Goal: Task Accomplishment & Management: Use online tool/utility

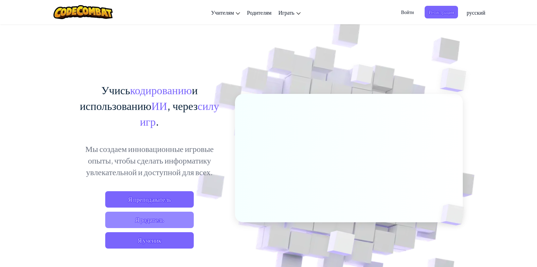
click at [175, 217] on span "Я родитель" at bounding box center [149, 219] width 89 height 16
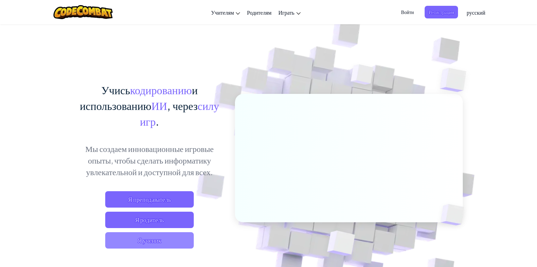
click at [167, 242] on span "Я ученик" at bounding box center [149, 240] width 89 height 16
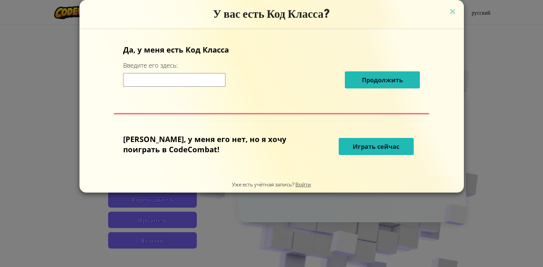
click at [378, 150] on span "Играть сейчас" at bounding box center [375, 146] width 47 height 8
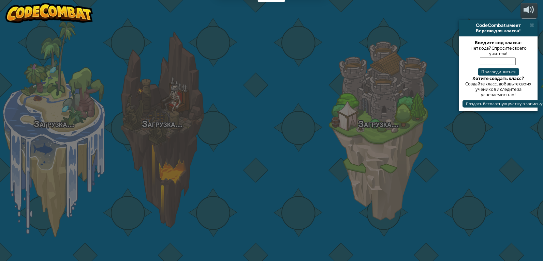
select select "ru"
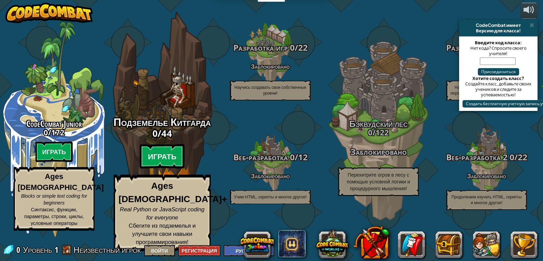
click at [154, 169] on btn "Играть" at bounding box center [162, 157] width 45 height 25
select select "ru"
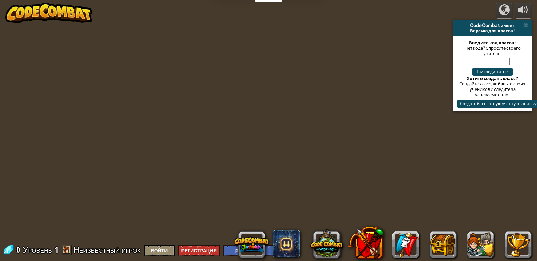
select select "ru"
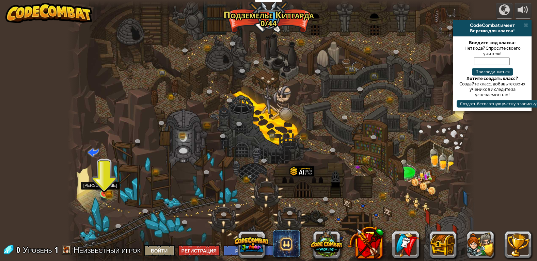
click at [106, 193] on img at bounding box center [104, 183] width 10 height 23
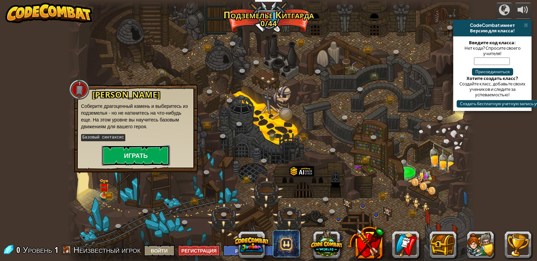
click at [145, 153] on button "Играть" at bounding box center [136, 156] width 68 height 20
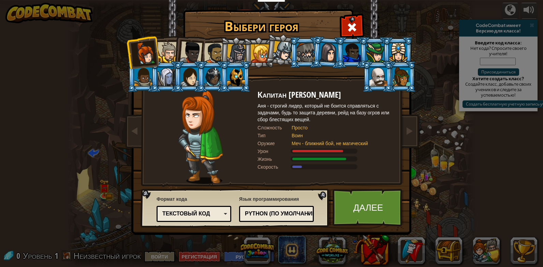
click at [166, 47] on div at bounding box center [167, 52] width 21 height 21
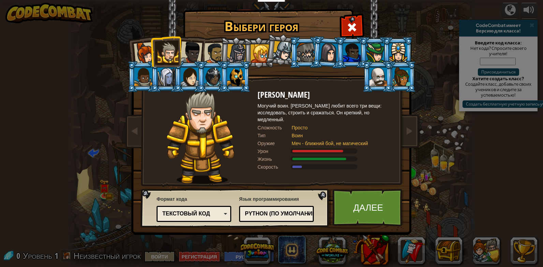
click at [201, 49] on div at bounding box center [191, 52] width 22 height 22
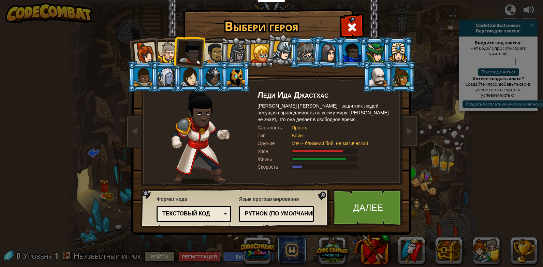
click at [232, 51] on div at bounding box center [236, 53] width 19 height 19
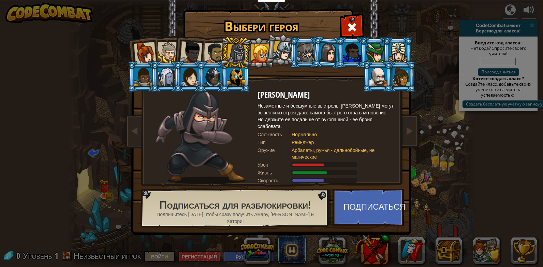
click at [178, 55] on li at bounding box center [188, 50] width 33 height 33
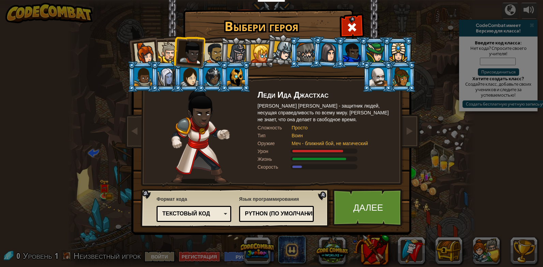
click at [154, 52] on div at bounding box center [145, 53] width 22 height 22
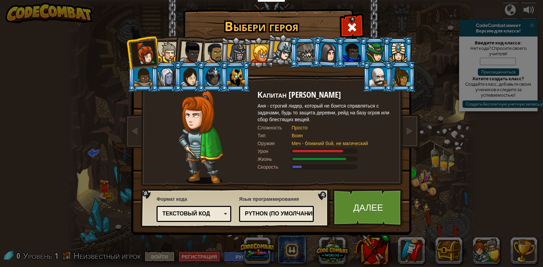
click at [213, 55] on div at bounding box center [214, 53] width 21 height 21
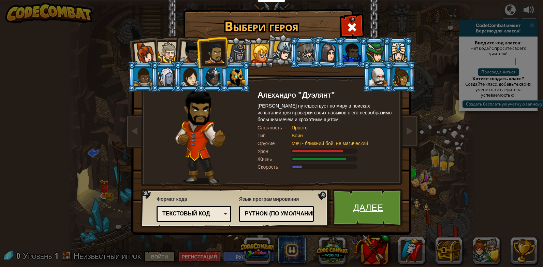
click at [374, 219] on link "Далее" at bounding box center [367, 206] width 71 height 37
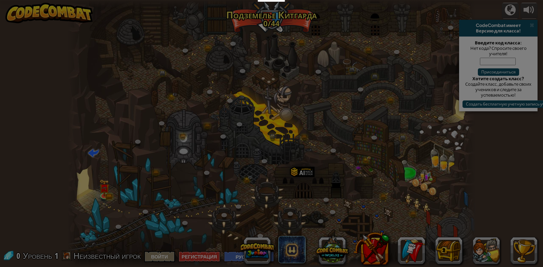
click at [0, 0] on div "Инвентарь 0 Доступно [PERSON_NAME] (двойной клик, чтобы надеть) Заблокировано […" at bounding box center [0, 0] width 0 height 0
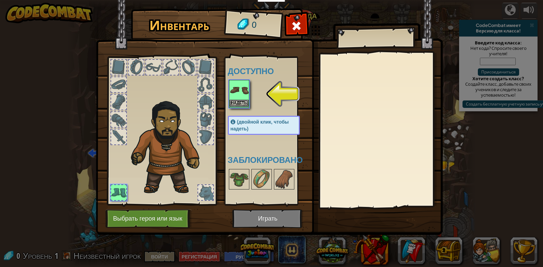
click at [245, 95] on img at bounding box center [238, 89] width 19 height 19
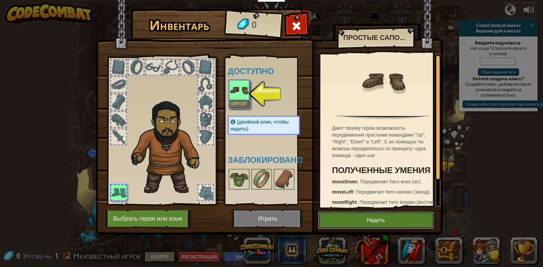
click at [346, 214] on button "Надеть" at bounding box center [375, 219] width 115 height 17
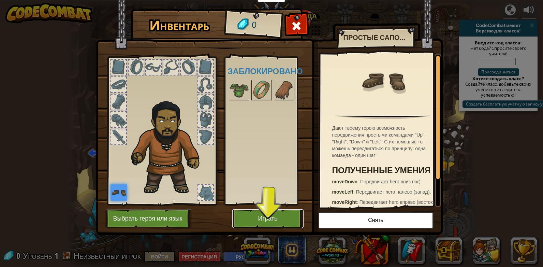
click at [261, 216] on button "Играть" at bounding box center [267, 218] width 71 height 19
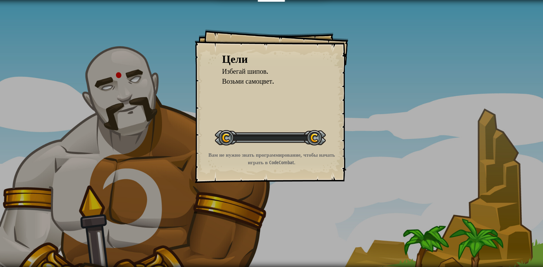
click at [259, 217] on div "Цели Избегай шипов. Возьми самоцвет. Начать уровень Ошибка загрузки с сервера Ч…" at bounding box center [271, 133] width 543 height 267
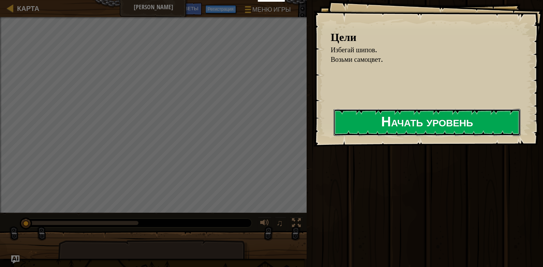
click at [360, 119] on button "Начать уровень" at bounding box center [426, 122] width 187 height 27
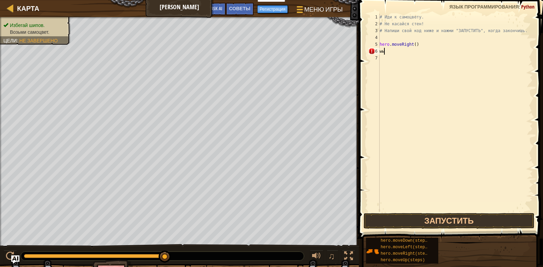
scroll to position [3, 0]
type textarea "ы"
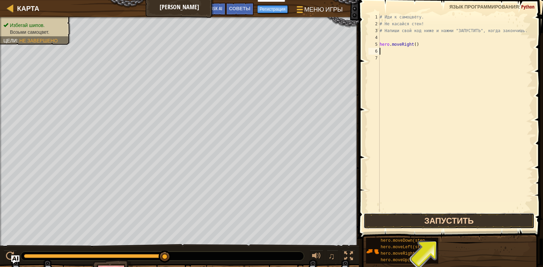
click at [406, 223] on button "Запустить" at bounding box center [448, 221] width 171 height 16
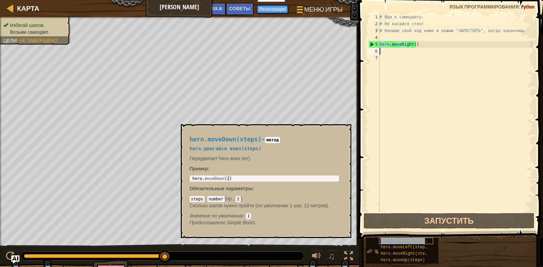
click at [402, 241] on span "hero.moveDown(steps)" at bounding box center [404, 240] width 49 height 5
click at [405, 239] on span "hero.moveDown(steps)" at bounding box center [404, 240] width 49 height 5
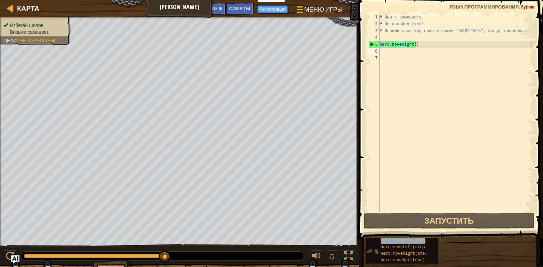
click at [405, 239] on span "hero.moveDown(steps)" at bounding box center [404, 240] width 49 height 5
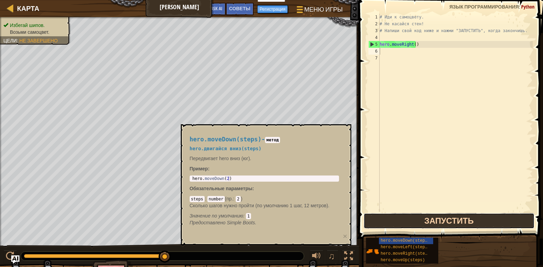
click at [409, 223] on button "Запустить" at bounding box center [448, 221] width 171 height 16
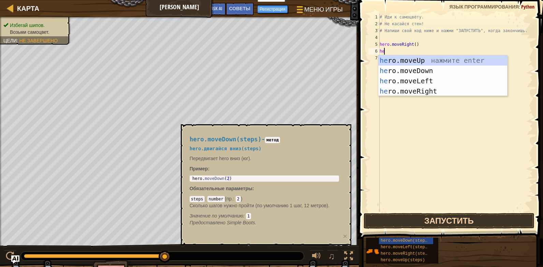
type textarea "her"
click at [419, 67] on div "her o.moveUp нажмите enter her o.moveDown нажмите enter her o.moveLeft нажмите …" at bounding box center [442, 85] width 129 height 61
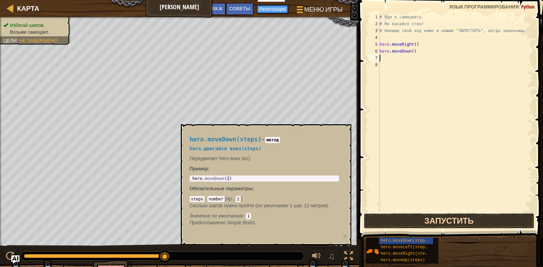
click at [424, 220] on button "Запустить" at bounding box center [448, 221] width 171 height 16
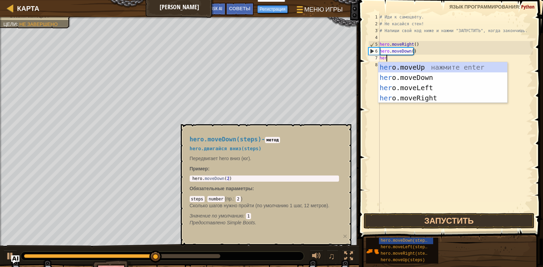
type textarea "hero"
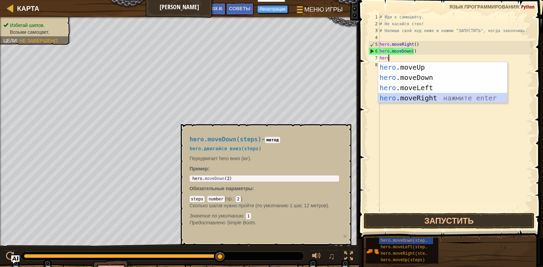
click at [427, 96] on div "hero .moveUp нажмите enter hero .moveDown нажмите enter hero .moveLeft нажмите …" at bounding box center [442, 92] width 129 height 61
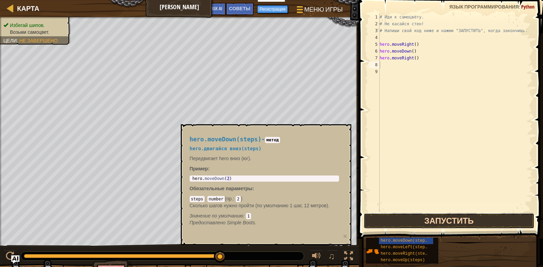
click at [417, 222] on button "Запустить" at bounding box center [448, 221] width 171 height 16
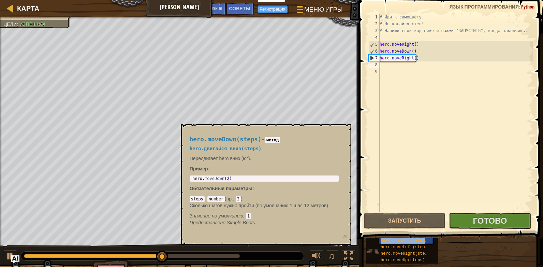
click at [404, 239] on span "hero.moveDown(steps)" at bounding box center [404, 240] width 49 height 5
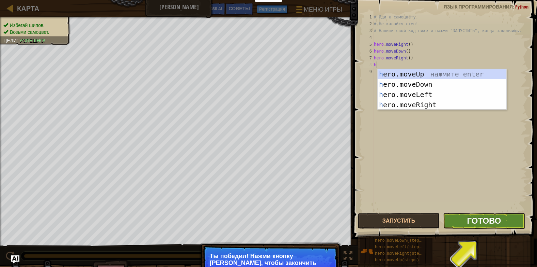
type textarea "h"
click at [481, 224] on span "Готово" at bounding box center [484, 220] width 34 height 11
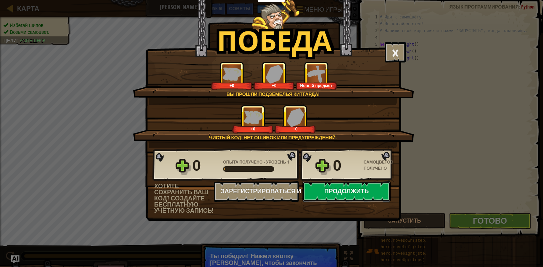
click at [359, 189] on button "Продолжить" at bounding box center [346, 191] width 88 height 20
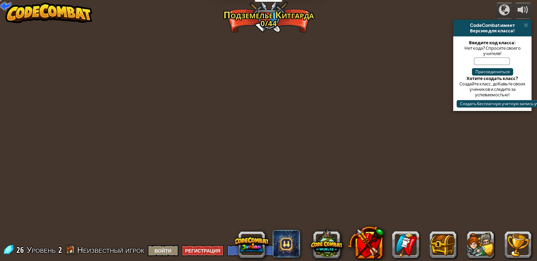
select select "ru"
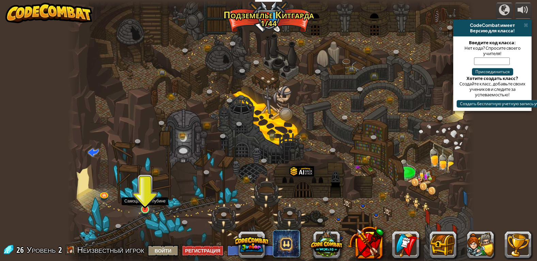
click at [140, 204] on img at bounding box center [145, 199] width 10 height 24
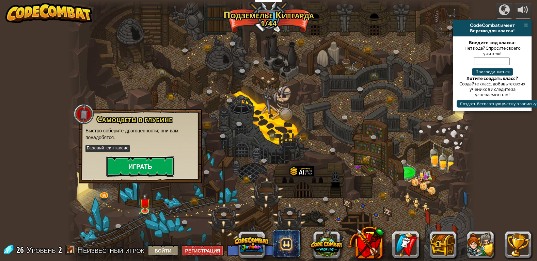
click at [147, 172] on button "Играть" at bounding box center [140, 166] width 68 height 20
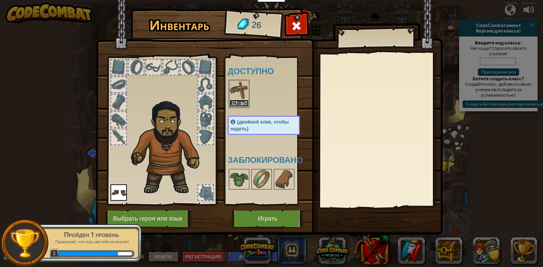
click at [237, 104] on button "Надеть" at bounding box center [238, 103] width 19 height 7
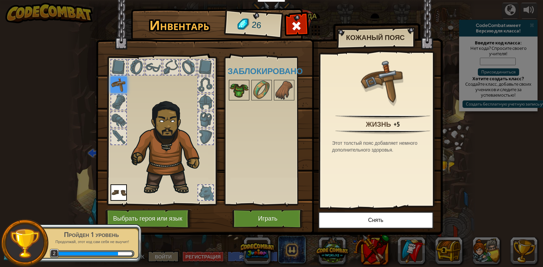
click at [246, 96] on img at bounding box center [238, 89] width 19 height 19
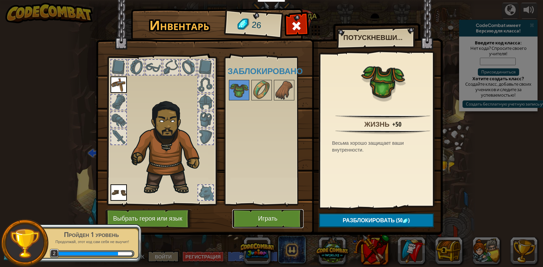
click at [291, 225] on button "Играть" at bounding box center [267, 218] width 71 height 19
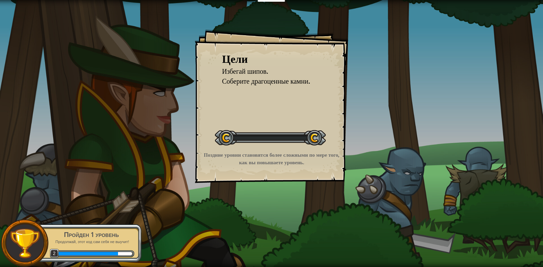
click at [287, 217] on div "Цели Избегай шипов. Соберите драгоценные камни. Начать уровень Ошибка загрузки …" at bounding box center [271, 133] width 543 height 267
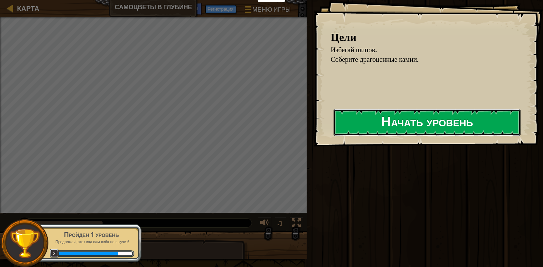
click at [340, 131] on button "Начать уровень" at bounding box center [426, 122] width 187 height 27
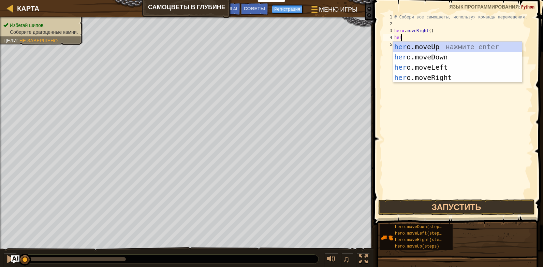
scroll to position [3, 0]
type textarea "heromove"
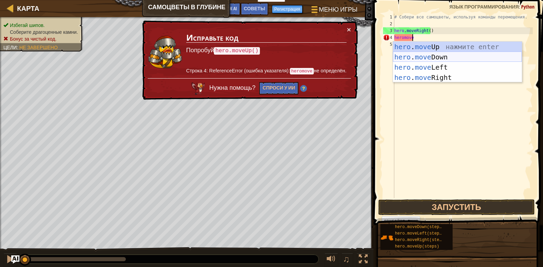
click at [429, 55] on div "hero . move Up нажмите enter hero . move Down нажмите enter hero . move Left на…" at bounding box center [457, 72] width 129 height 61
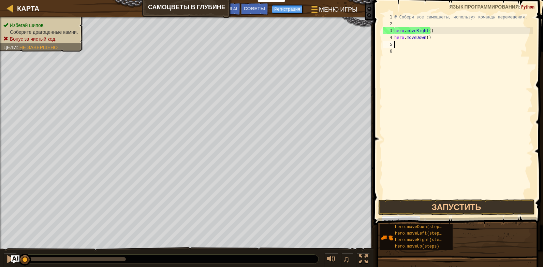
scroll to position [3, 0]
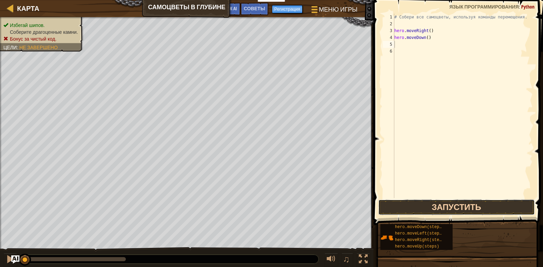
click at [445, 214] on button "Запустить" at bounding box center [456, 207] width 156 height 16
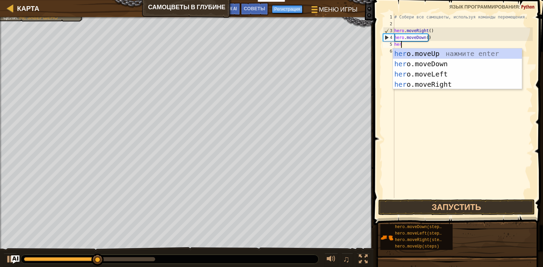
type textarea "hero"
click at [423, 54] on div "hero .moveUp нажмите enter hero .moveDown нажмите enter hero .moveLeft нажмите …" at bounding box center [457, 78] width 129 height 61
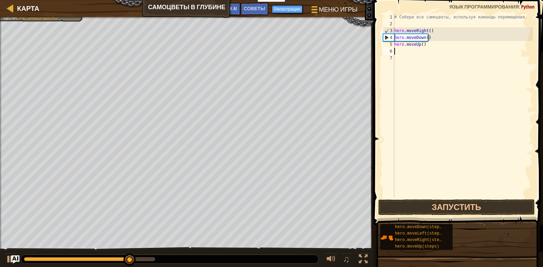
scroll to position [3, 0]
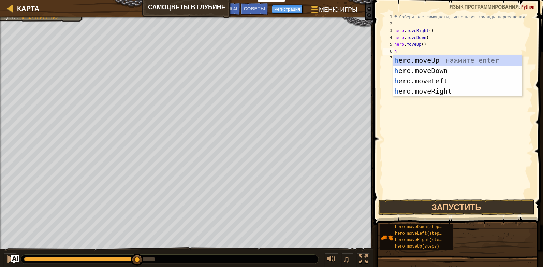
type textarea "hr"
click at [435, 59] on div "h e r o.moveUp нажмите enter h e r o.moveDown нажмите enter h e r o.moveLeft на…" at bounding box center [457, 85] width 129 height 61
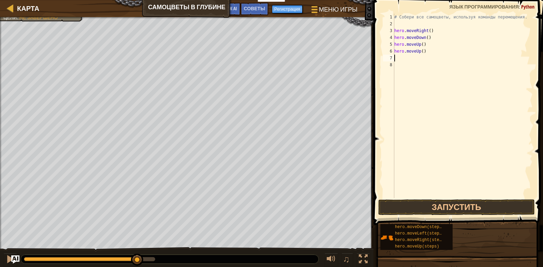
type textarea "h"
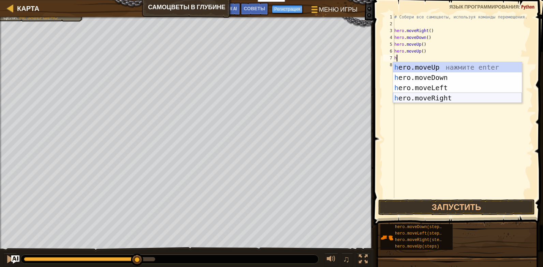
click at [448, 96] on div "h ero.moveUp нажмите enter h ero.moveDown нажмите enter h ero.moveLeft нажмите …" at bounding box center [457, 92] width 129 height 61
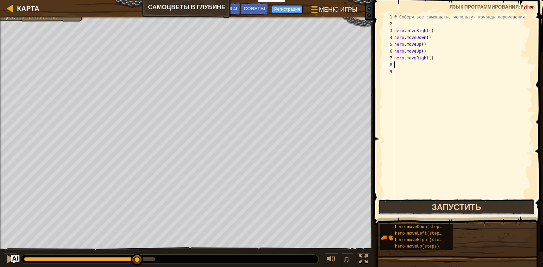
click at [433, 213] on button "Запустить" at bounding box center [456, 207] width 156 height 16
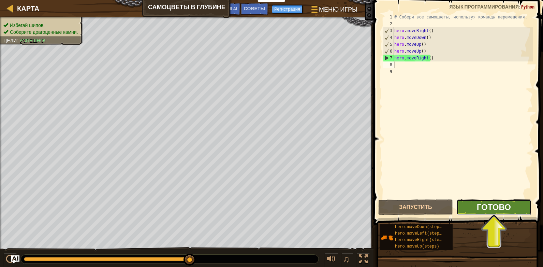
click at [497, 210] on span "Готово" at bounding box center [493, 206] width 34 height 11
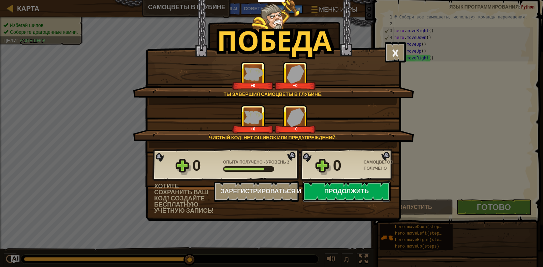
click at [325, 185] on button "Продолжить" at bounding box center [346, 191] width 88 height 20
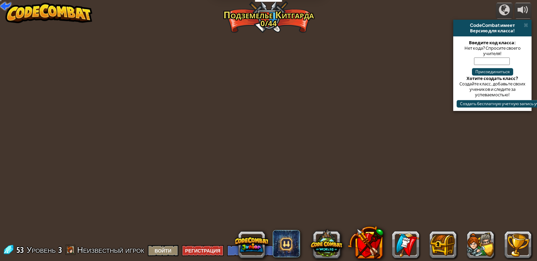
select select "ru"
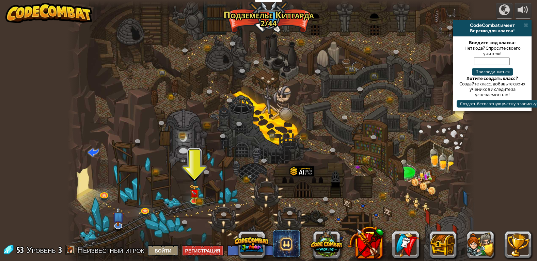
click at [185, 200] on div at bounding box center [271, 133] width 408 height 267
click at [211, 196] on div at bounding box center [271, 133] width 408 height 267
click at [192, 193] on img at bounding box center [195, 189] width 6 height 6
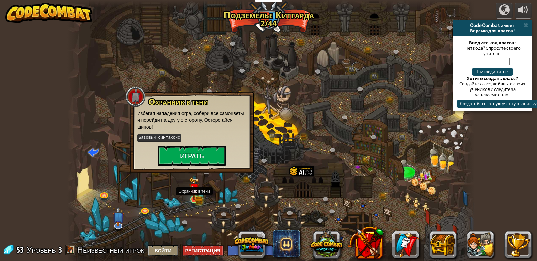
click at [192, 193] on img at bounding box center [195, 189] width 6 height 6
click at [179, 147] on button "Играть" at bounding box center [192, 156] width 68 height 20
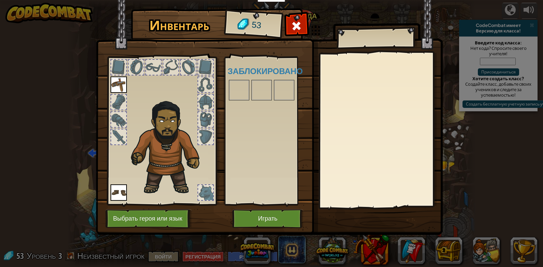
click at [178, 158] on img at bounding box center [168, 145] width 83 height 99
click at [264, 224] on button "Играть" at bounding box center [267, 218] width 71 height 19
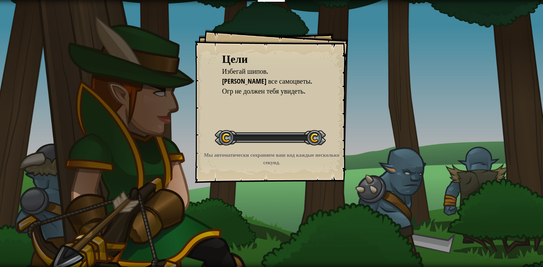
click at [264, 219] on div "Цели Избегай шипов. Собери все самоцветы. Огр не должен тебя увидеть. Начать ур…" at bounding box center [271, 133] width 543 height 267
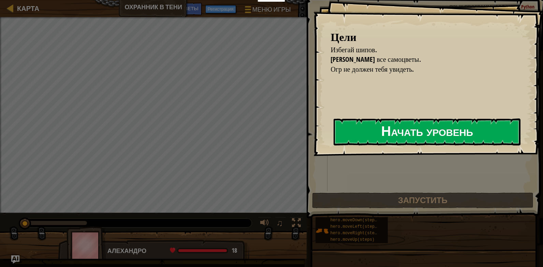
click at [327, 140] on div "Цели Избегай шипов. Собери все самоцветы. Огр не должен тебя увидеть. Начать ур…" at bounding box center [427, 78] width 229 height 156
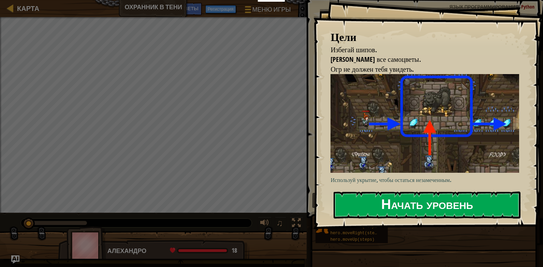
click at [360, 128] on img at bounding box center [427, 123] width 194 height 98
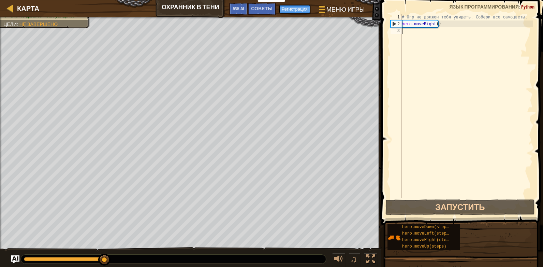
click at [408, 30] on div "# Огр не должен тебя увидеть. Собери все самоцветы. hero . moveRight ( )" at bounding box center [466, 113] width 132 height 198
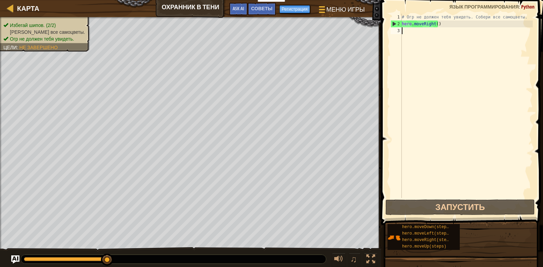
scroll to position [3, 0]
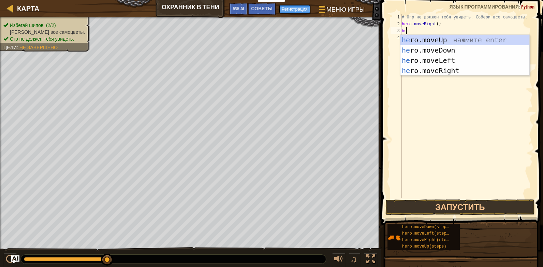
type textarea "her"
click at [457, 62] on div "her o.moveUp нажмите enter her o.moveDown нажмите enter her o.moveLeft нажмите …" at bounding box center [464, 65] width 129 height 61
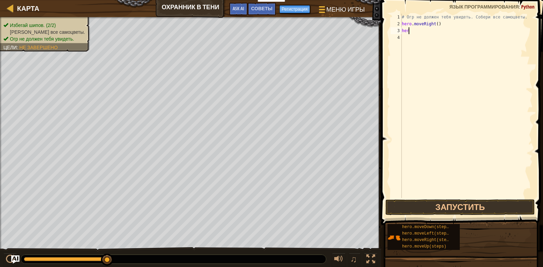
type textarea "h"
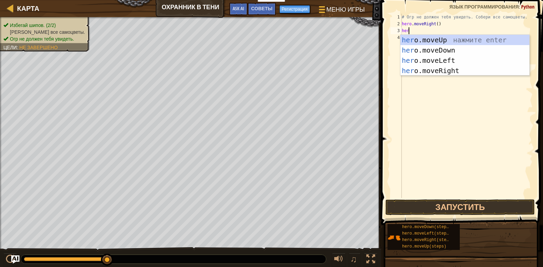
type textarea "her"
click at [465, 70] on div "her o.moveUp нажмите enter her o.moveDown нажмите enter her o.moveLeft нажмите …" at bounding box center [464, 65] width 129 height 61
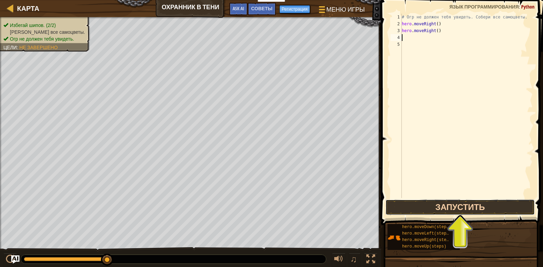
click at [448, 207] on button "Запустить" at bounding box center [459, 207] width 149 height 16
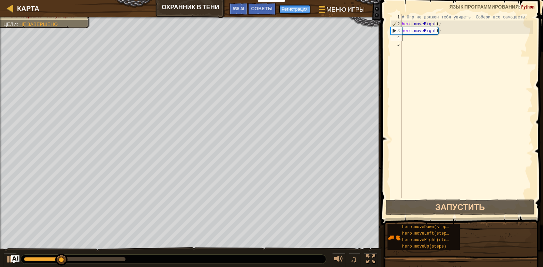
type textarea "h"
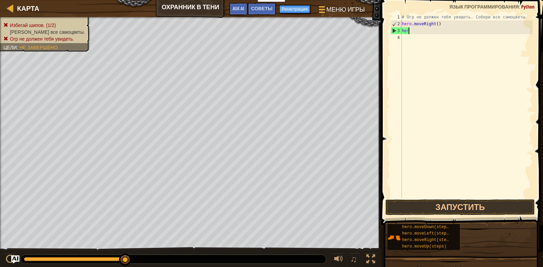
type textarea "h"
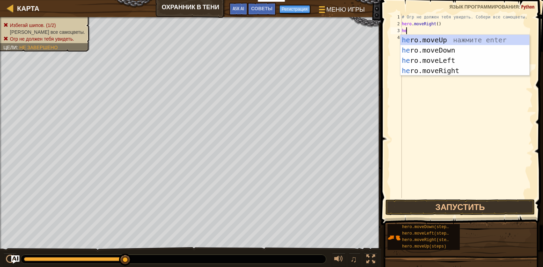
type textarea "her"
click at [428, 43] on div "her o.moveUp нажмите enter her o.moveDown нажмите enter her o.moveLeft нажмите …" at bounding box center [464, 65] width 129 height 61
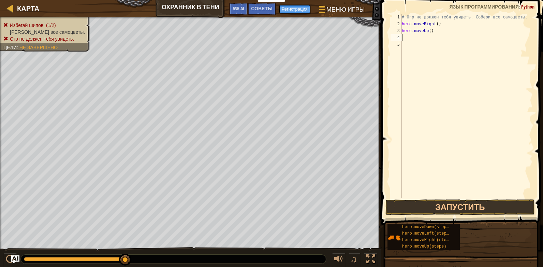
type textarea "h"
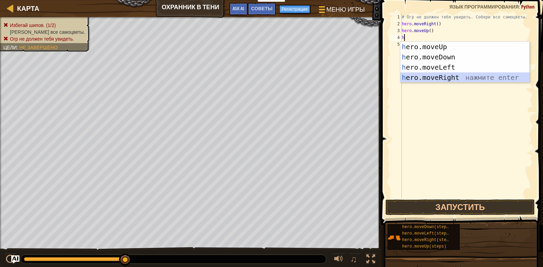
click at [441, 75] on div "h ero.moveUp нажмите enter h ero.moveDown нажмите enter h ero.moveLeft нажмите …" at bounding box center [464, 72] width 129 height 61
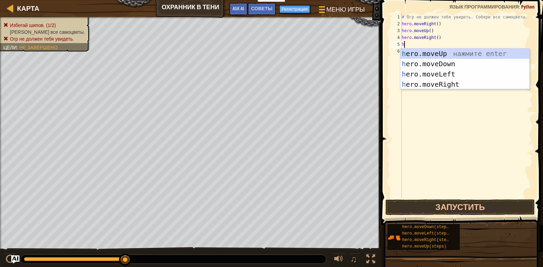
type textarea "he"
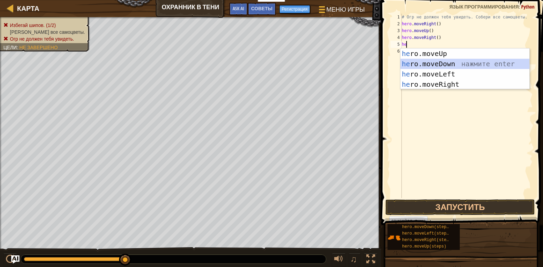
click at [437, 61] on div "he ro.moveUp нажмите enter he ro.moveDown нажмите enter he ro.moveLeft нажмите …" at bounding box center [464, 78] width 129 height 61
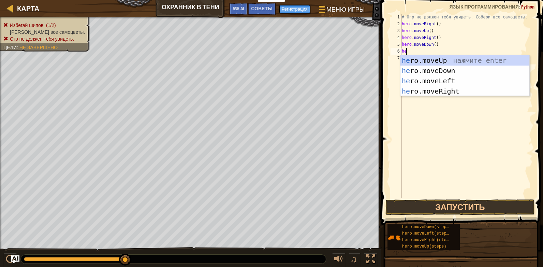
type textarea "her"
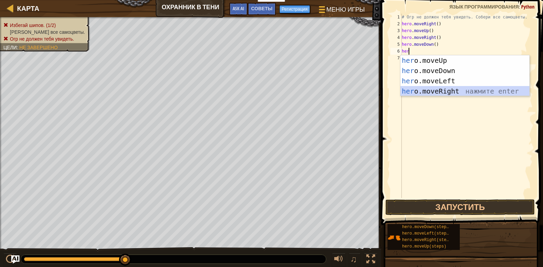
click at [459, 92] on div "her o.moveUp нажмите enter her o.moveDown нажмите enter her o.moveLeft нажмите …" at bounding box center [464, 85] width 129 height 61
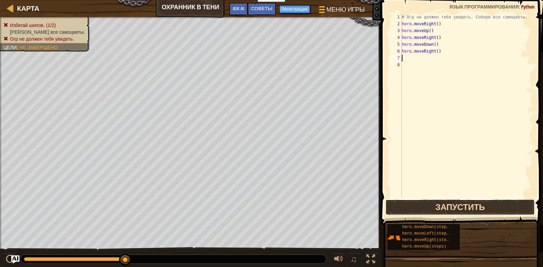
click at [467, 206] on button "Запустить" at bounding box center [459, 207] width 149 height 16
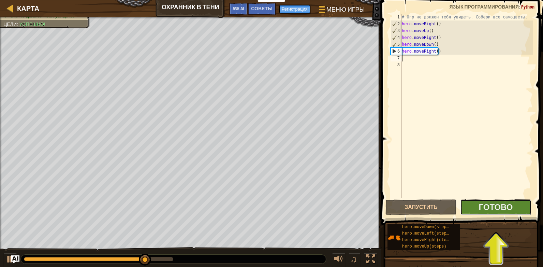
click at [475, 208] on button "Готово" at bounding box center [495, 207] width 71 height 16
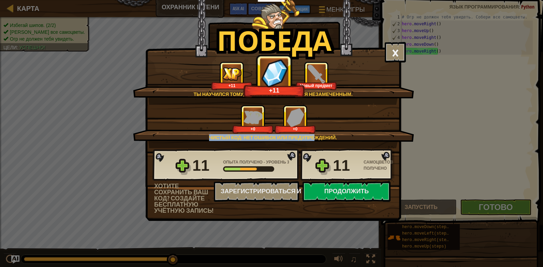
click at [318, 141] on div "Чистый код: нет ошибок или предупреждений. +0 +0" at bounding box center [273, 126] width 281 height 43
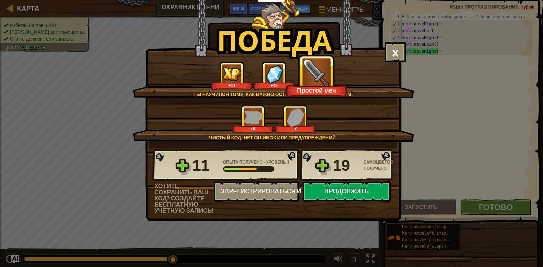
drag, startPoint x: 318, startPoint y: 141, endPoint x: 356, endPoint y: 133, distance: 38.8
click at [356, 133] on div "+0 +0" at bounding box center [273, 119] width 264 height 29
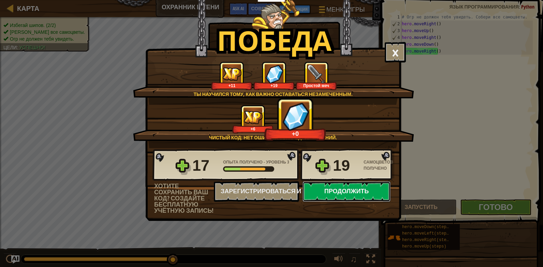
click at [355, 184] on button "Продолжить" at bounding box center [346, 191] width 88 height 20
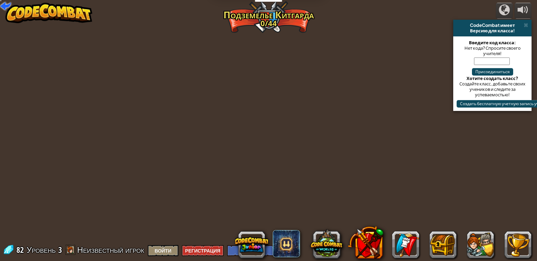
select select "ru"
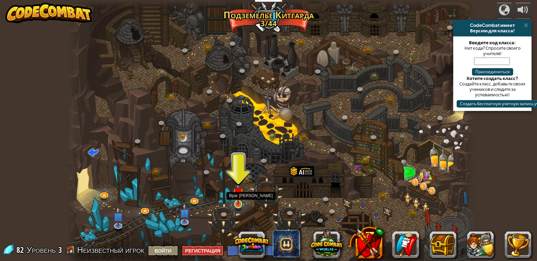
click at [243, 201] on img at bounding box center [238, 193] width 10 height 24
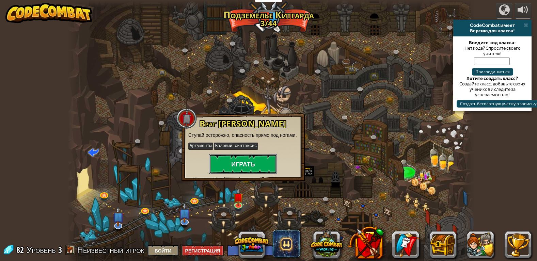
click at [255, 157] on button "Играть" at bounding box center [243, 164] width 68 height 20
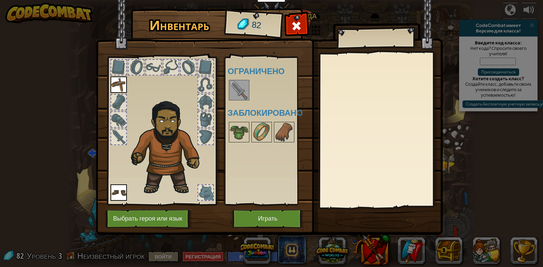
click at [235, 88] on img at bounding box center [238, 89] width 19 height 19
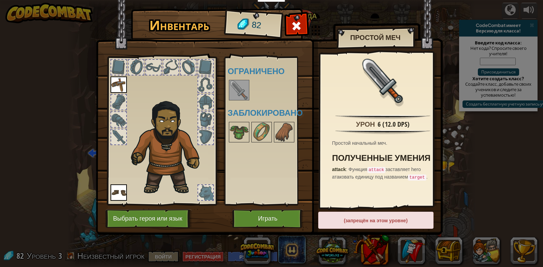
drag, startPoint x: 355, startPoint y: 222, endPoint x: 350, endPoint y: 219, distance: 5.0
click at [352, 220] on div "(запрещён на этом уровне)" at bounding box center [375, 219] width 115 height 17
click at [259, 217] on button "Играть" at bounding box center [267, 218] width 71 height 19
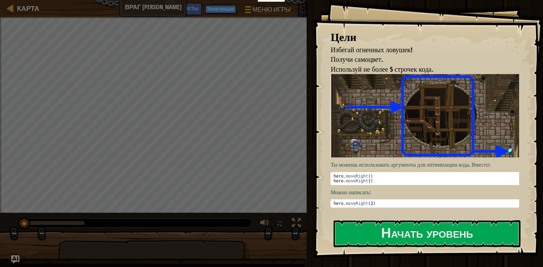
drag, startPoint x: 482, startPoint y: 132, endPoint x: 471, endPoint y: 131, distance: 11.0
click at [482, 132] on img at bounding box center [427, 115] width 194 height 83
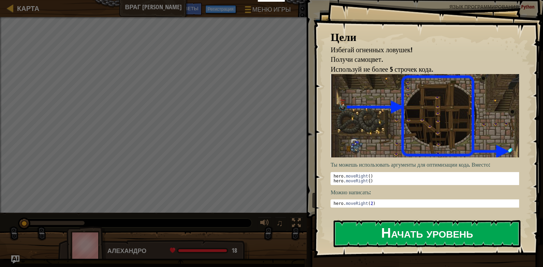
click at [433, 235] on button "Начать уровень" at bounding box center [426, 233] width 187 height 27
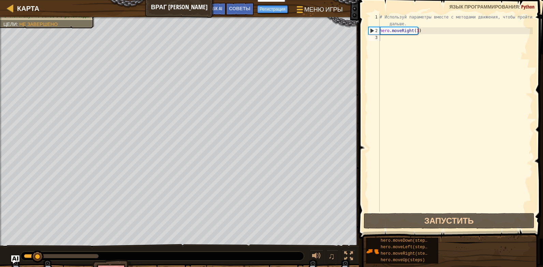
drag, startPoint x: 540, startPoint y: 142, endPoint x: 120, endPoint y: 17, distance: 437.8
click at [117, 5] on div "[PERSON_NAME] Мой Меню игры Готово Регистрация Советы Ask AI" at bounding box center [179, 8] width 359 height 17
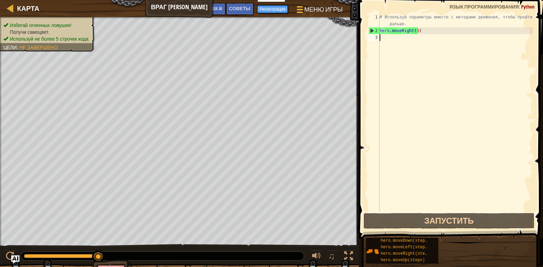
type textarea "h"
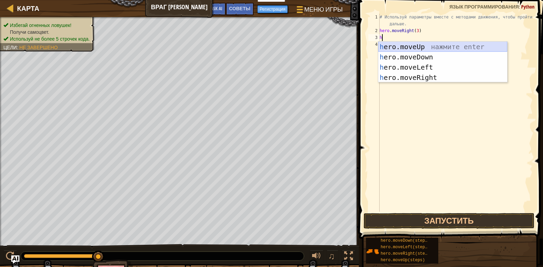
click at [411, 43] on div "h ero.moveUp нажмите enter h ero.moveDown нажмите enter h ero.moveLeft нажмите …" at bounding box center [442, 72] width 129 height 61
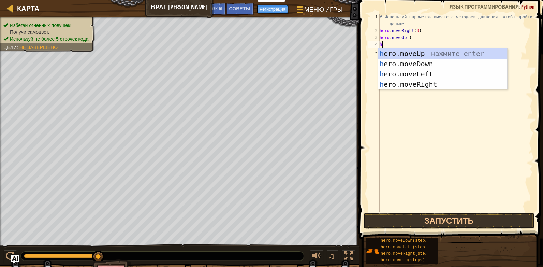
type textarea "he"
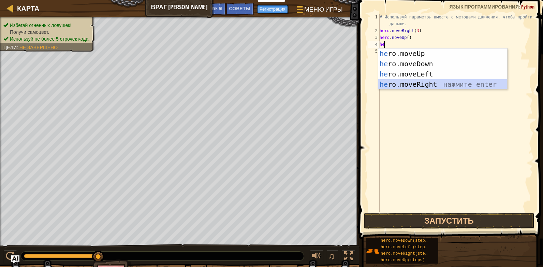
click at [417, 83] on div "he ro.moveUp нажмите enter he ro.moveDown нажмите enter he ro.moveLeft нажмите …" at bounding box center [442, 78] width 129 height 61
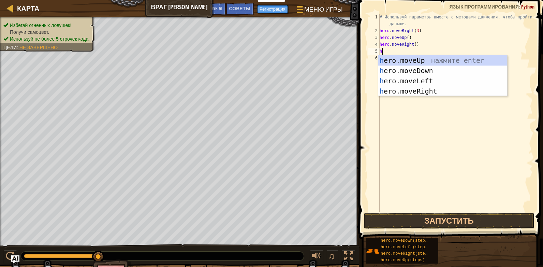
type textarea "he"
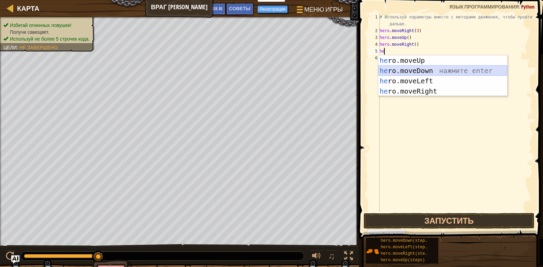
click at [418, 71] on div "he ro.moveUp нажмите enter he ro.moveDown нажмите enter he ro.moveLeft нажмите …" at bounding box center [442, 85] width 129 height 61
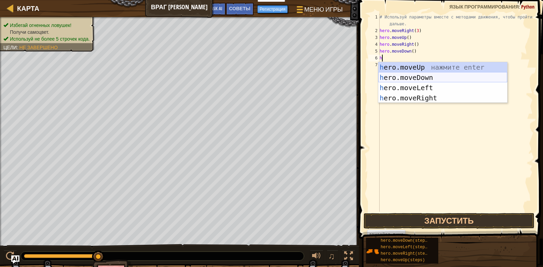
type textarea "he"
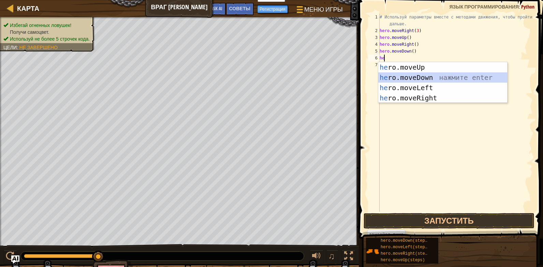
click at [427, 79] on div "he ro.moveUp нажмите enter he ro.moveDown нажмите enter he ro.moveLeft нажмите …" at bounding box center [442, 92] width 129 height 61
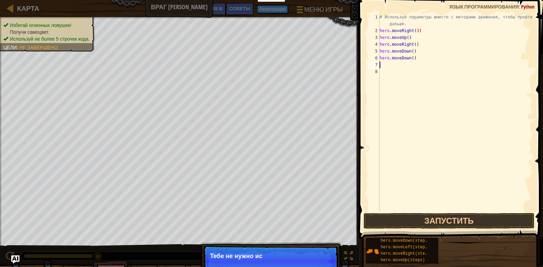
type textarea "h"
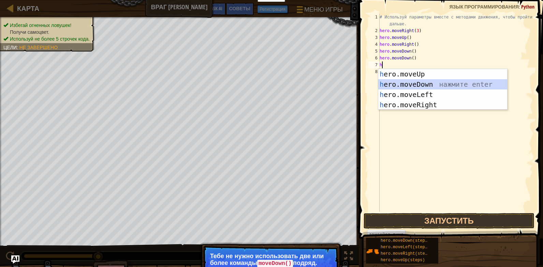
click at [406, 83] on div "h ero.moveUp нажмите enter h ero.moveDown нажмите enter h ero.moveLeft нажмите …" at bounding box center [442, 99] width 129 height 61
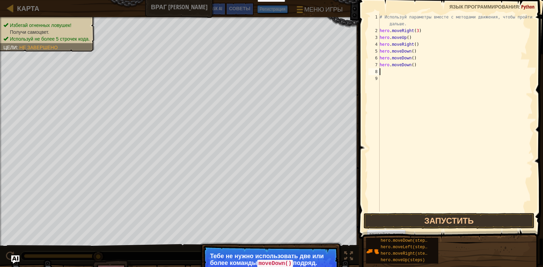
type textarea "h"
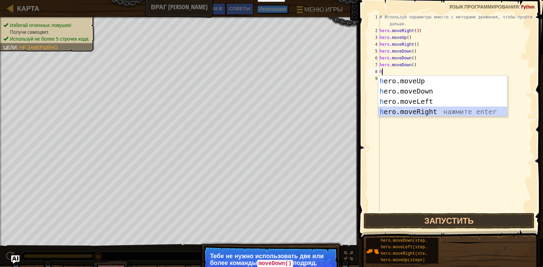
click at [408, 108] on div "h ero.moveUp нажмите enter h ero.moveDown нажмите enter h ero.moveLeft нажмите …" at bounding box center [442, 106] width 129 height 61
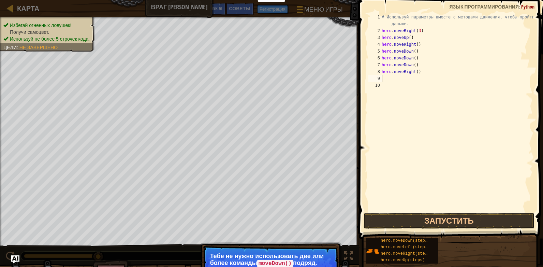
type textarea "h"
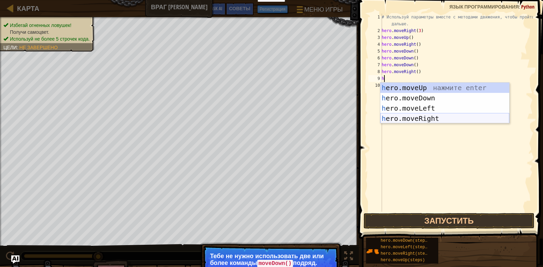
click at [407, 119] on div "h ero.moveUp нажмите enter h ero.moveDown нажмите enter h ero.moveLeft нажмите …" at bounding box center [444, 112] width 129 height 61
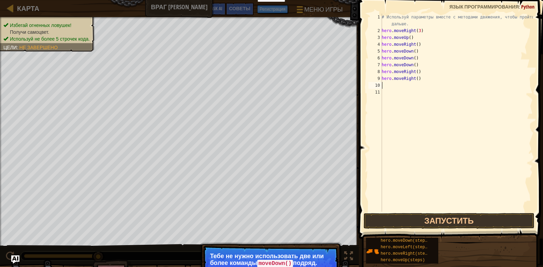
type textarea "h"
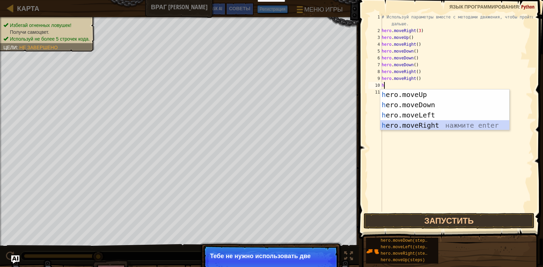
click at [402, 122] on div "h ero.moveUp нажмите enter h ero.moveDown нажмите enter h ero.moveLeft нажмите …" at bounding box center [444, 119] width 129 height 61
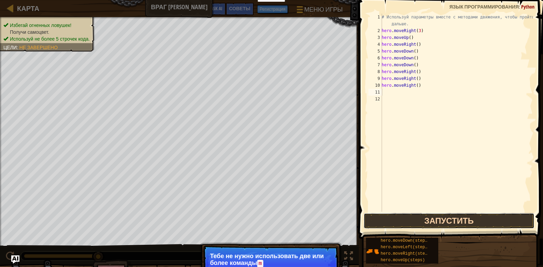
click at [413, 218] on button "Запустить" at bounding box center [448, 221] width 171 height 16
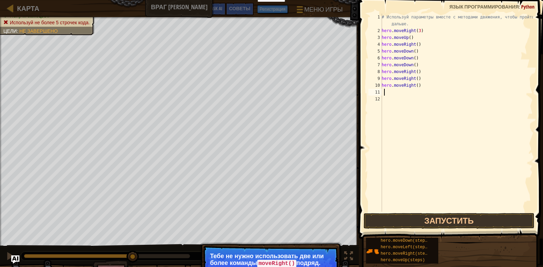
click at [263, 259] on code "moveRight()" at bounding box center [276, 262] width 39 height 7
type textarea "h"
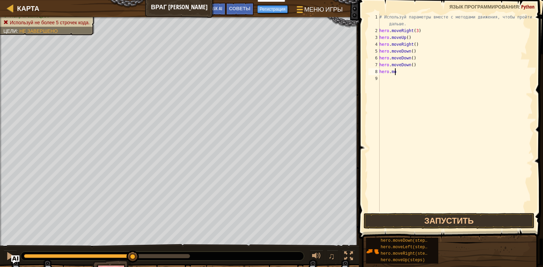
type textarea "h"
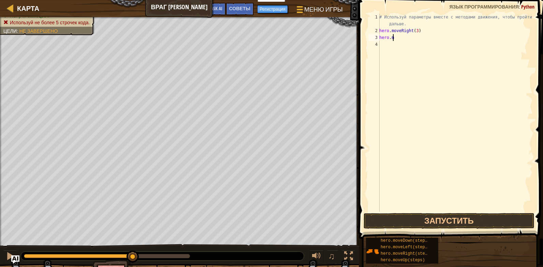
type textarea "h"
